Goal: Navigation & Orientation: Find specific page/section

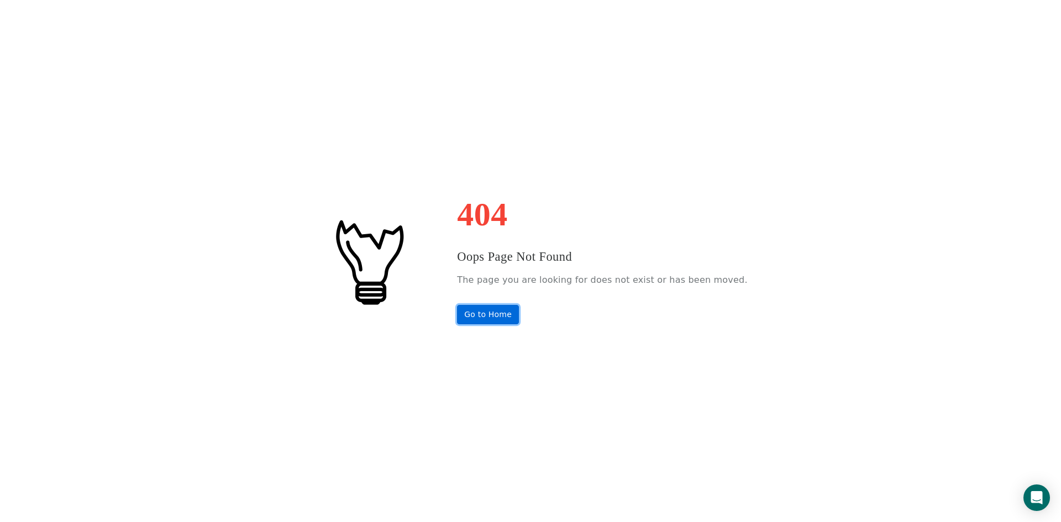
click at [507, 313] on link "Go to Home" at bounding box center [488, 314] width 62 height 19
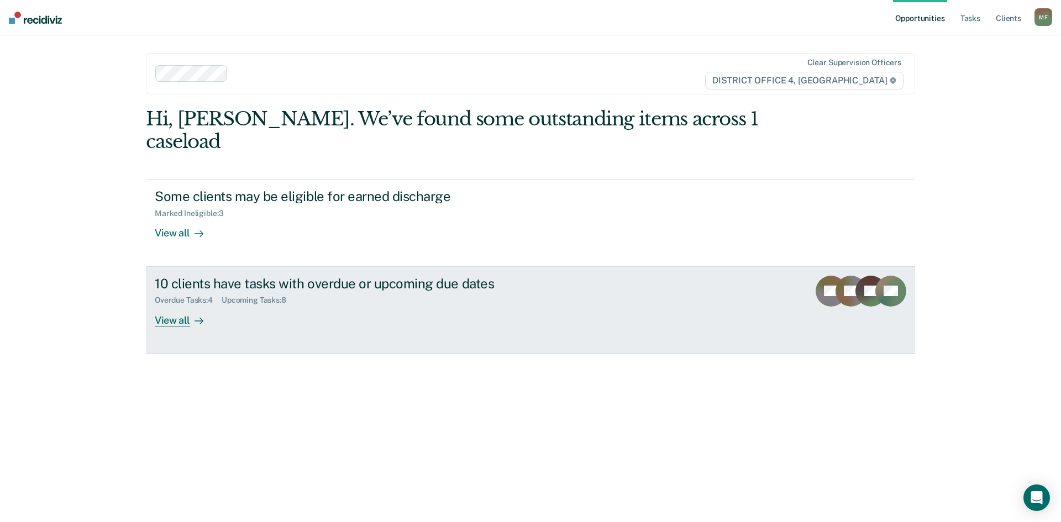
click at [183, 305] on div "View all" at bounding box center [186, 316] width 62 height 22
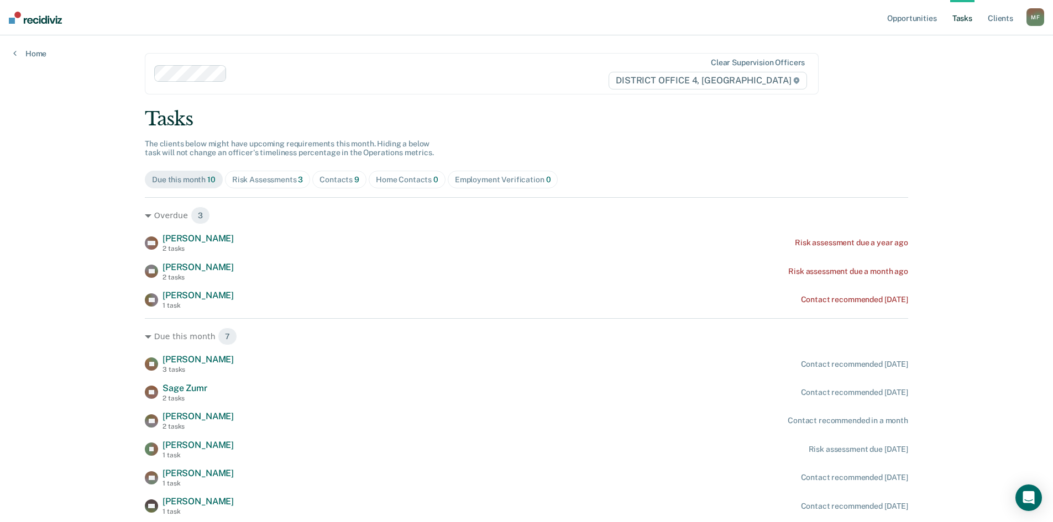
click at [74, 168] on div "Opportunities Tasks Client s [PERSON_NAME] Profile How it works Log Out Home Cl…" at bounding box center [526, 294] width 1053 height 589
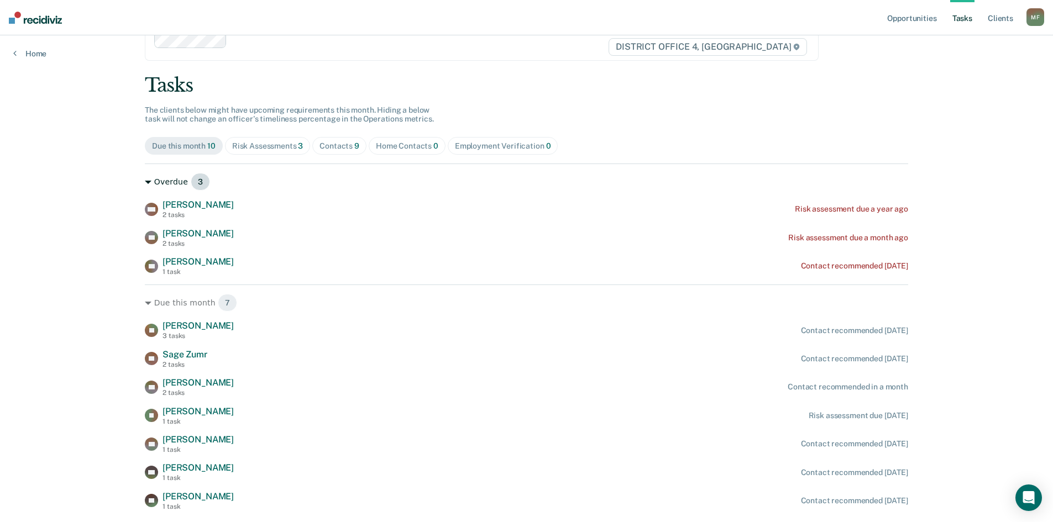
scroll to position [66, 0]
